Goal: Information Seeking & Learning: Learn about a topic

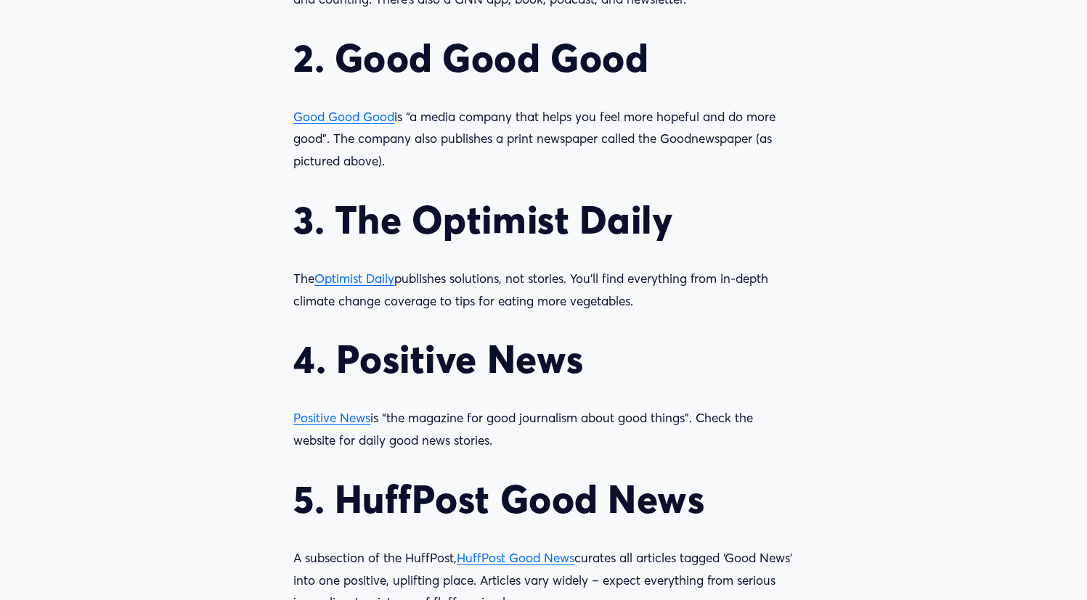
scroll to position [1573, 0]
click at [367, 270] on span "Optimist Daily" at bounding box center [354, 277] width 80 height 15
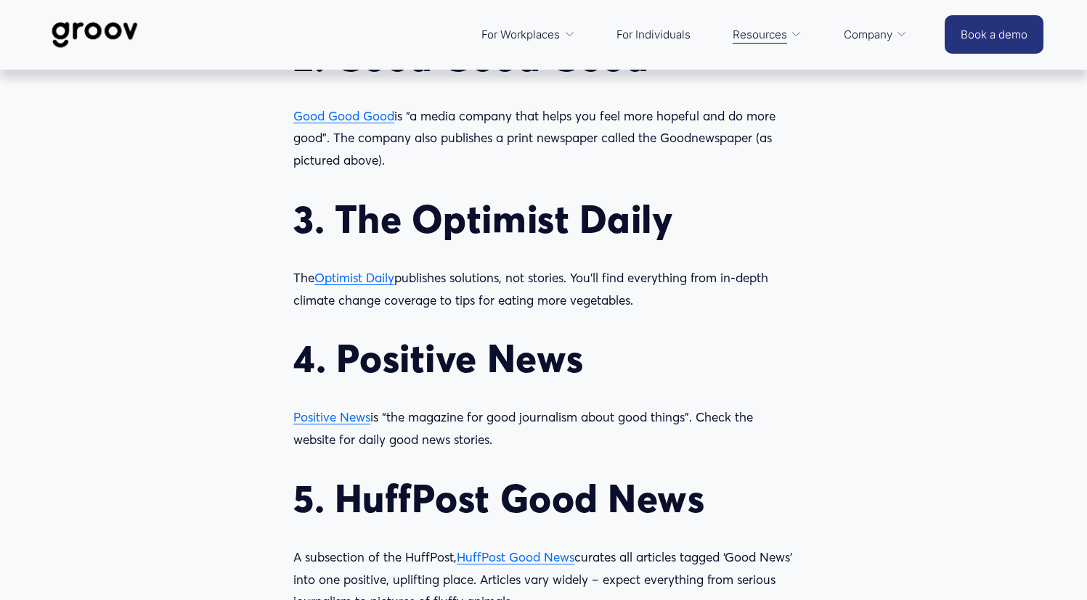
click at [435, 336] on h2 "4. Positive News" at bounding box center [543, 359] width 500 height 46
click at [345, 409] on span "Positive News" at bounding box center [331, 416] width 77 height 15
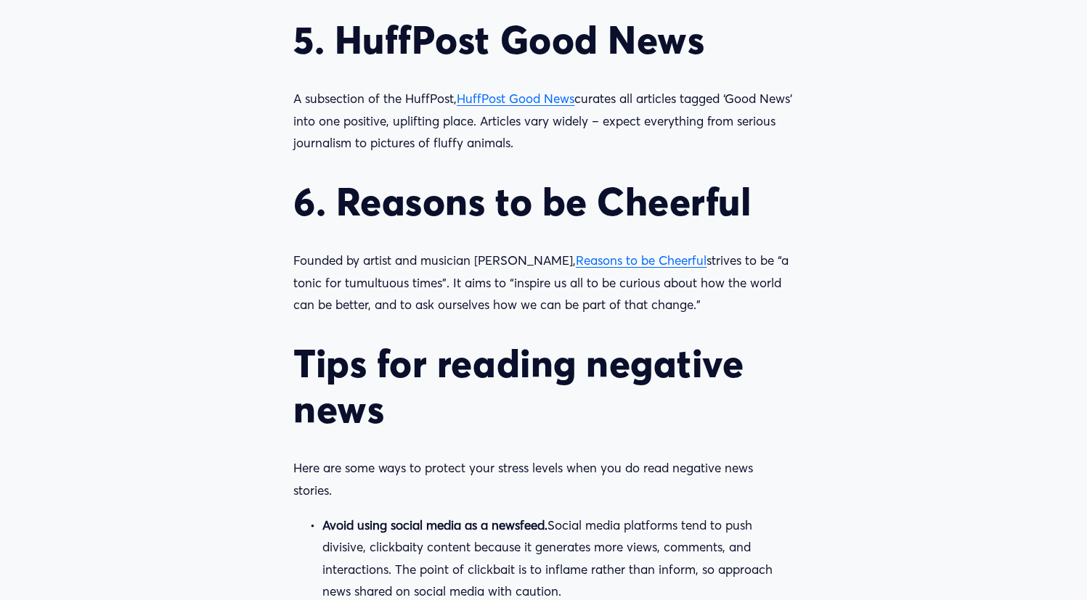
scroll to position [2033, 0]
